Goal: Task Accomplishment & Management: Use online tool/utility

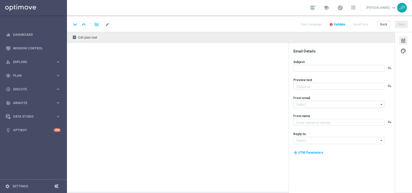
type textarea "Ofertas surpresas te esperam"
type textarea "[DOMAIN_NAME]"
type input "[EMAIL_ADDRESS][DOMAIN_NAME]"
